Goal: Task Accomplishment & Management: Use online tool/utility

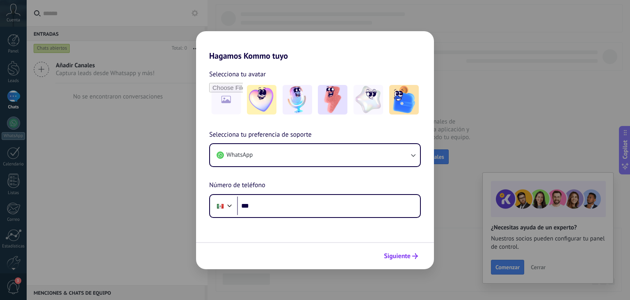
click at [406, 255] on span "Siguiente" at bounding box center [397, 256] width 27 height 6
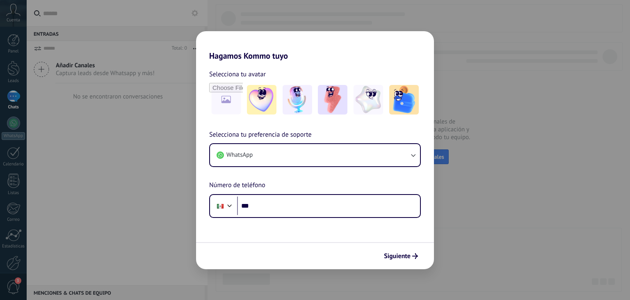
click at [535, 89] on div "Hagamos Kommo tuyo Selecciona tu avatar Selecciona tu preferencia de soporte Wh…" at bounding box center [315, 150] width 630 height 300
click at [536, 112] on div "Hagamos Kommo tuyo Selecciona tu avatar Selecciona tu preferencia de soporte Wh…" at bounding box center [315, 150] width 630 height 300
click at [486, 229] on div "Hagamos Kommo tuyo Selecciona tu avatar Selecciona tu preferencia de soporte Wh…" at bounding box center [315, 150] width 630 height 300
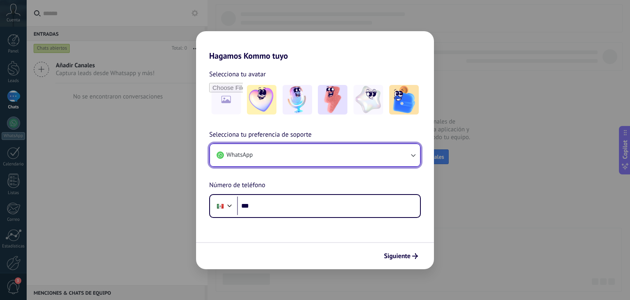
click at [376, 158] on button "WhatsApp" at bounding box center [315, 155] width 210 height 22
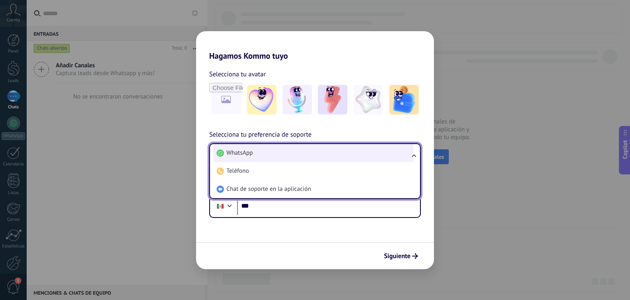
click at [303, 152] on li "WhatsApp" at bounding box center [313, 153] width 200 height 18
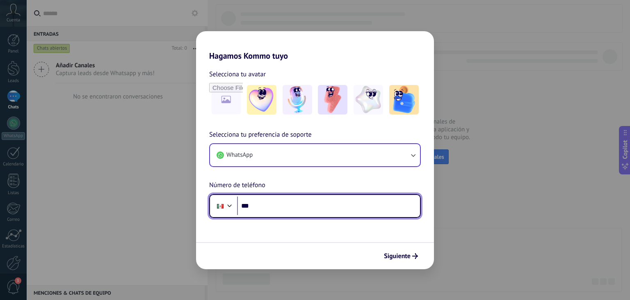
click at [273, 209] on input "***" at bounding box center [328, 205] width 183 height 19
type input "**********"
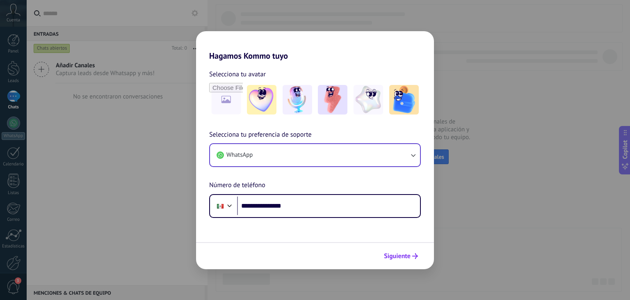
click at [387, 258] on span "Siguiente" at bounding box center [397, 256] width 27 height 6
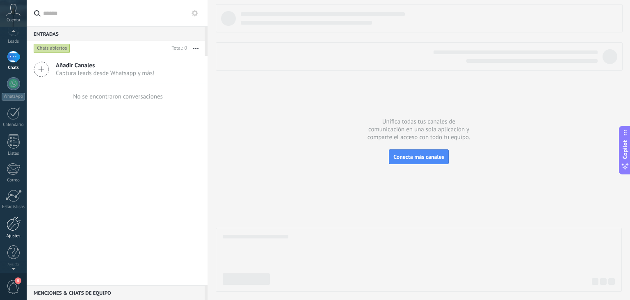
scroll to position [41, 0]
click at [12, 225] on div at bounding box center [14, 221] width 14 height 15
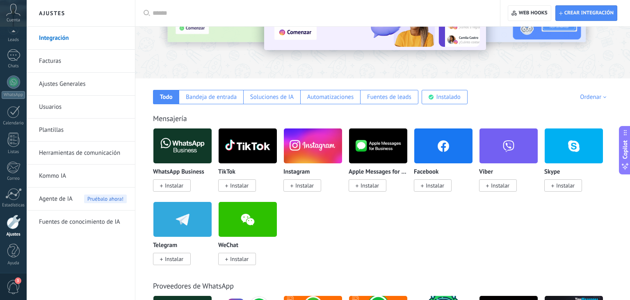
scroll to position [86, 0]
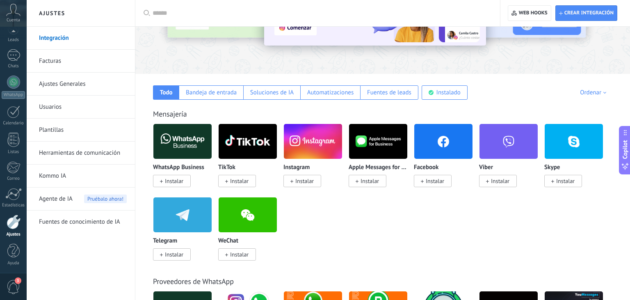
click at [179, 182] on span "Instalar" at bounding box center [174, 180] width 18 height 7
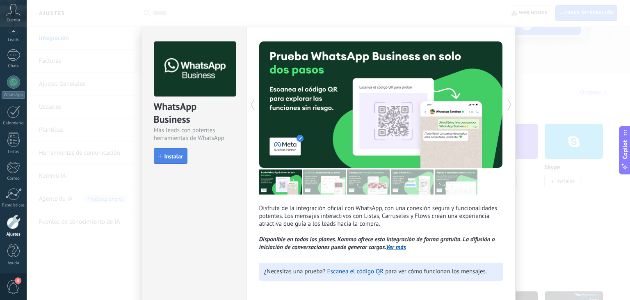
click at [173, 155] on span "Instalar" at bounding box center [173, 156] width 18 height 6
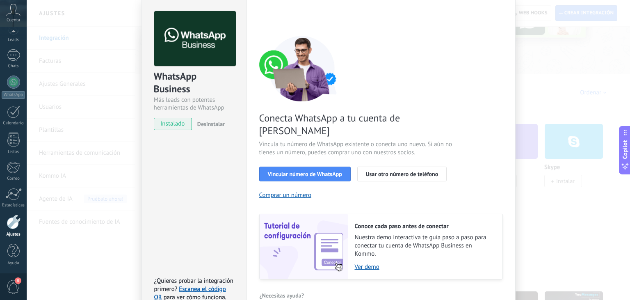
scroll to position [34, 0]
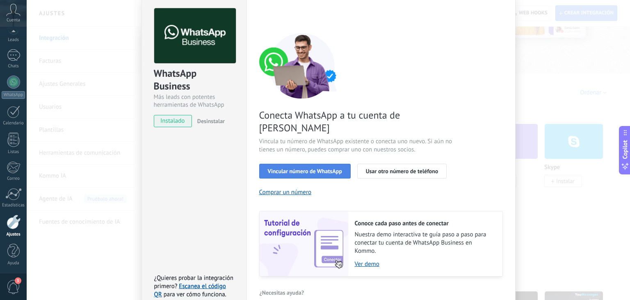
click at [296, 168] on span "Vincular número de WhatsApp" at bounding box center [305, 171] width 74 height 6
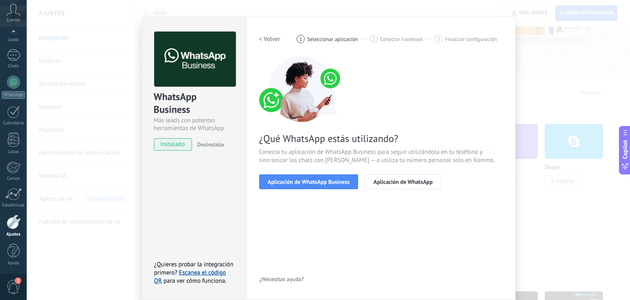
scroll to position [11, 0]
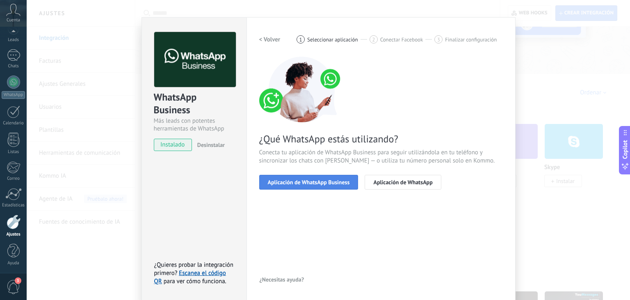
click at [307, 185] on button "Aplicación de WhatsApp Business" at bounding box center [308, 182] width 99 height 15
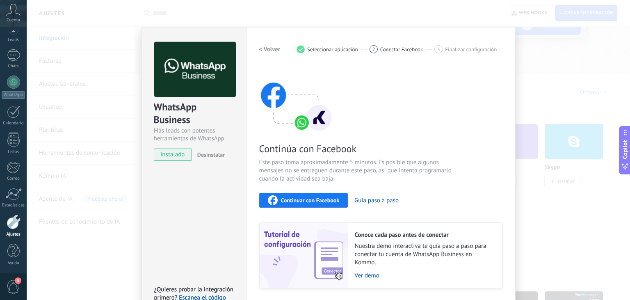
scroll to position [0, 0]
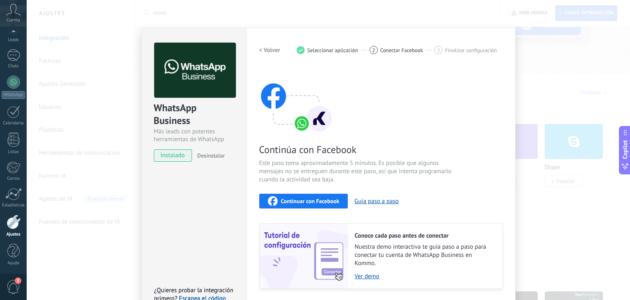
click at [267, 52] on h2 "< Volver" at bounding box center [269, 50] width 21 height 8
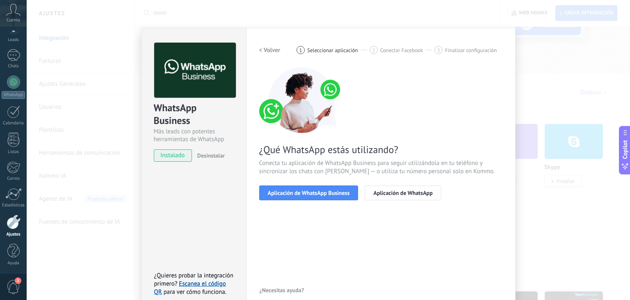
click at [267, 52] on h2 "< Volver" at bounding box center [269, 50] width 21 height 8
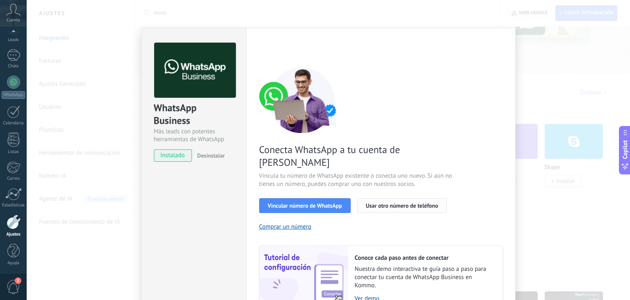
click at [397, 203] on span "Usar otro número de teléfono" at bounding box center [402, 206] width 72 height 6
click at [382, 203] on span "Usar otro número de teléfono" at bounding box center [402, 206] width 72 height 6
click at [576, 204] on div "WhatsApp Business Más leads con potentes herramientas de WhatsApp instalado Des…" at bounding box center [328, 150] width 603 height 300
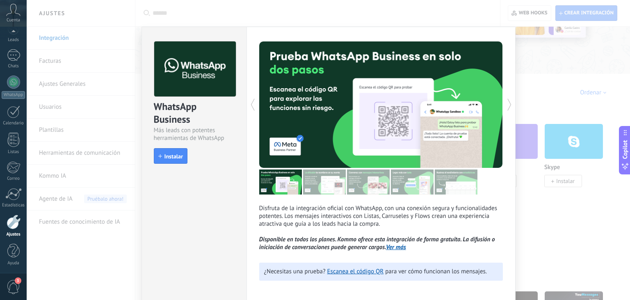
click at [576, 207] on div "WhatsApp Business Más leads con potentes herramientas de WhatsApp install Insta…" at bounding box center [328, 150] width 603 height 300
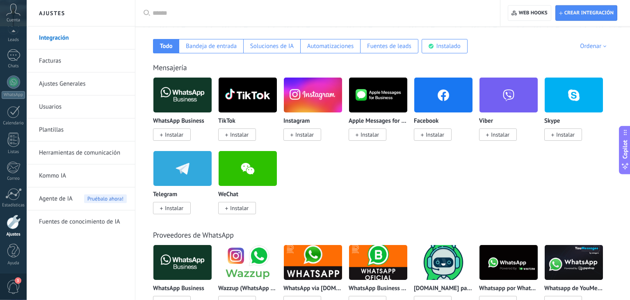
scroll to position [130, 0]
